Goal: Task Accomplishment & Management: Manage account settings

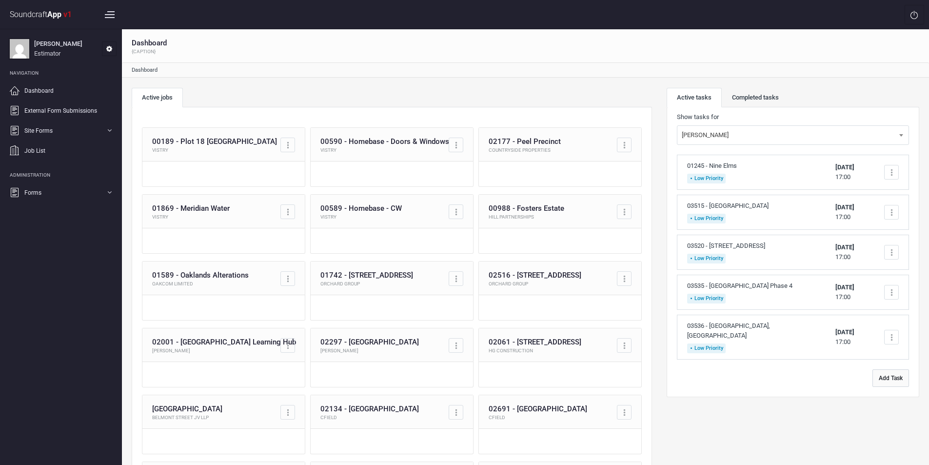
click at [883, 369] on button "Add Task" at bounding box center [890, 378] width 37 height 18
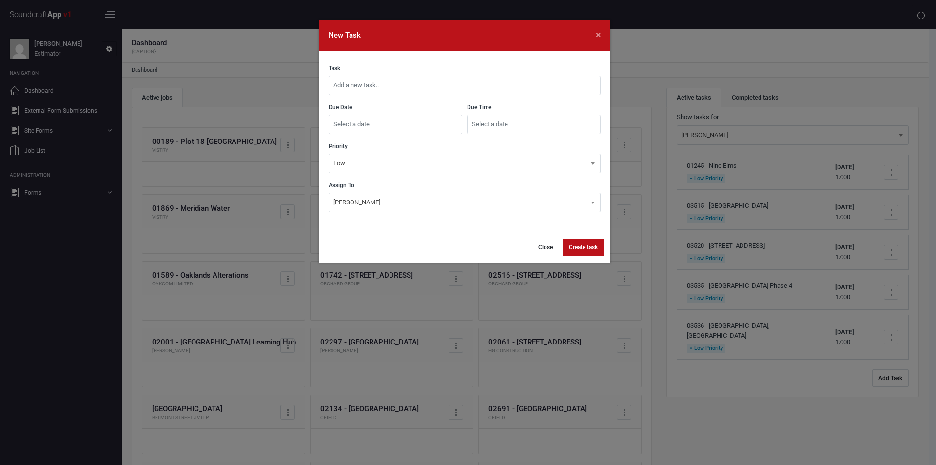
click at [476, 87] on input "text" at bounding box center [465, 85] width 272 height 19
type input "02577 - [PERSON_NAME] Place LPS Sliding Door Uplift"
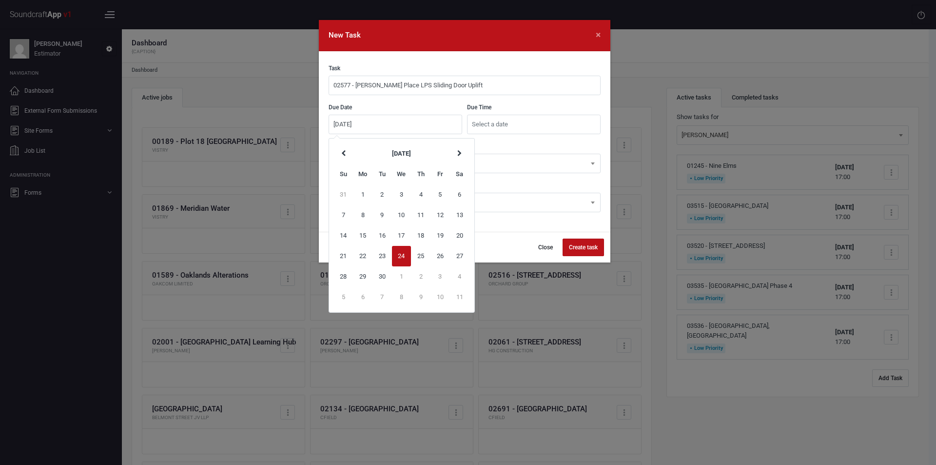
type input "[DATE]"
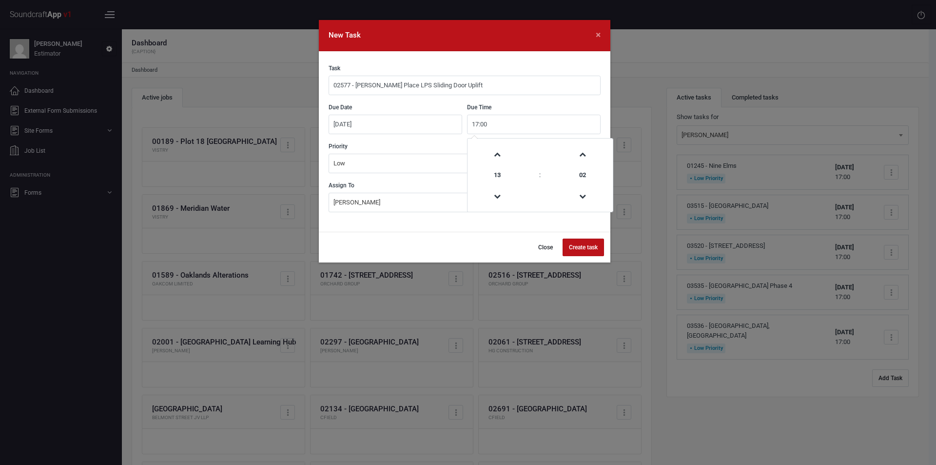
type input "17:00"
click at [578, 247] on button "Create task" at bounding box center [582, 247] width 41 height 18
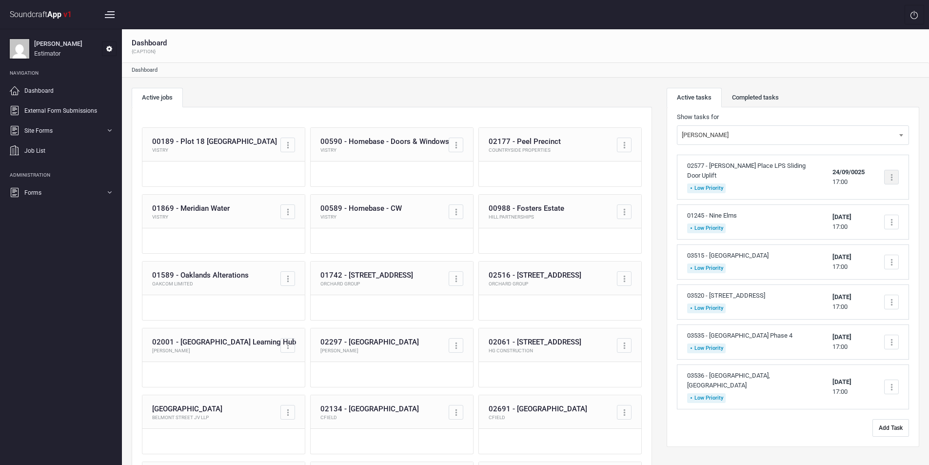
click at [892, 178] on div at bounding box center [891, 177] width 15 height 15
click at [823, 224] on link "Edit task" at bounding box center [849, 226] width 97 height 19
type input "02577 - [PERSON_NAME] Place LPS Sliding Door Uplift"
type input "24/09/0025"
type input "17:00"
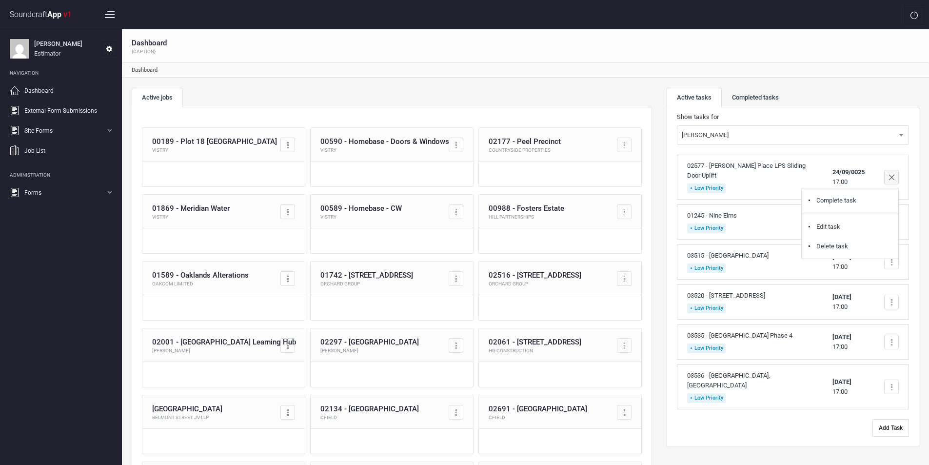
select select "18"
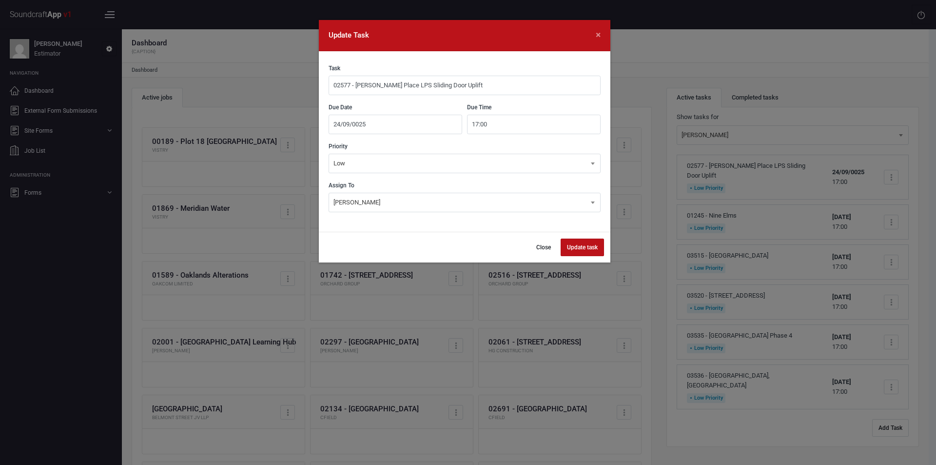
click at [377, 123] on input "24/09/0025" at bounding box center [396, 124] width 134 height 19
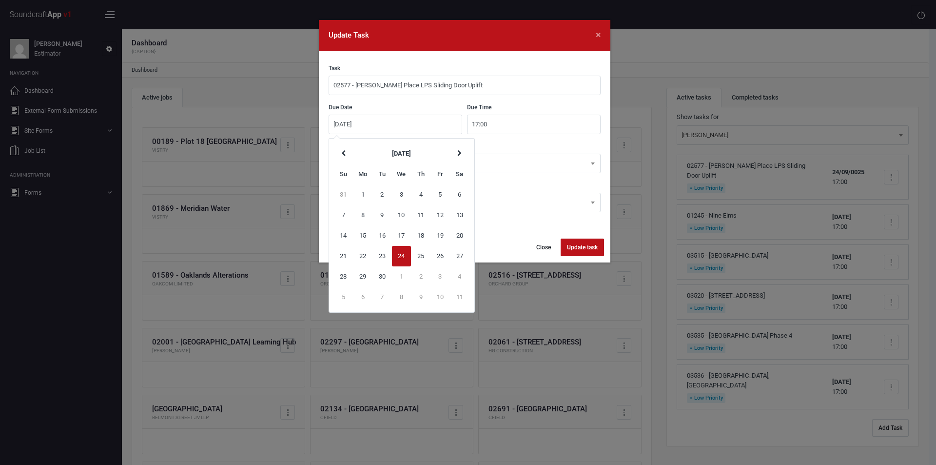
type input "[DATE]"
click at [561, 238] on button "Update task" at bounding box center [582, 247] width 43 height 18
